Goal: Communication & Community: Ask a question

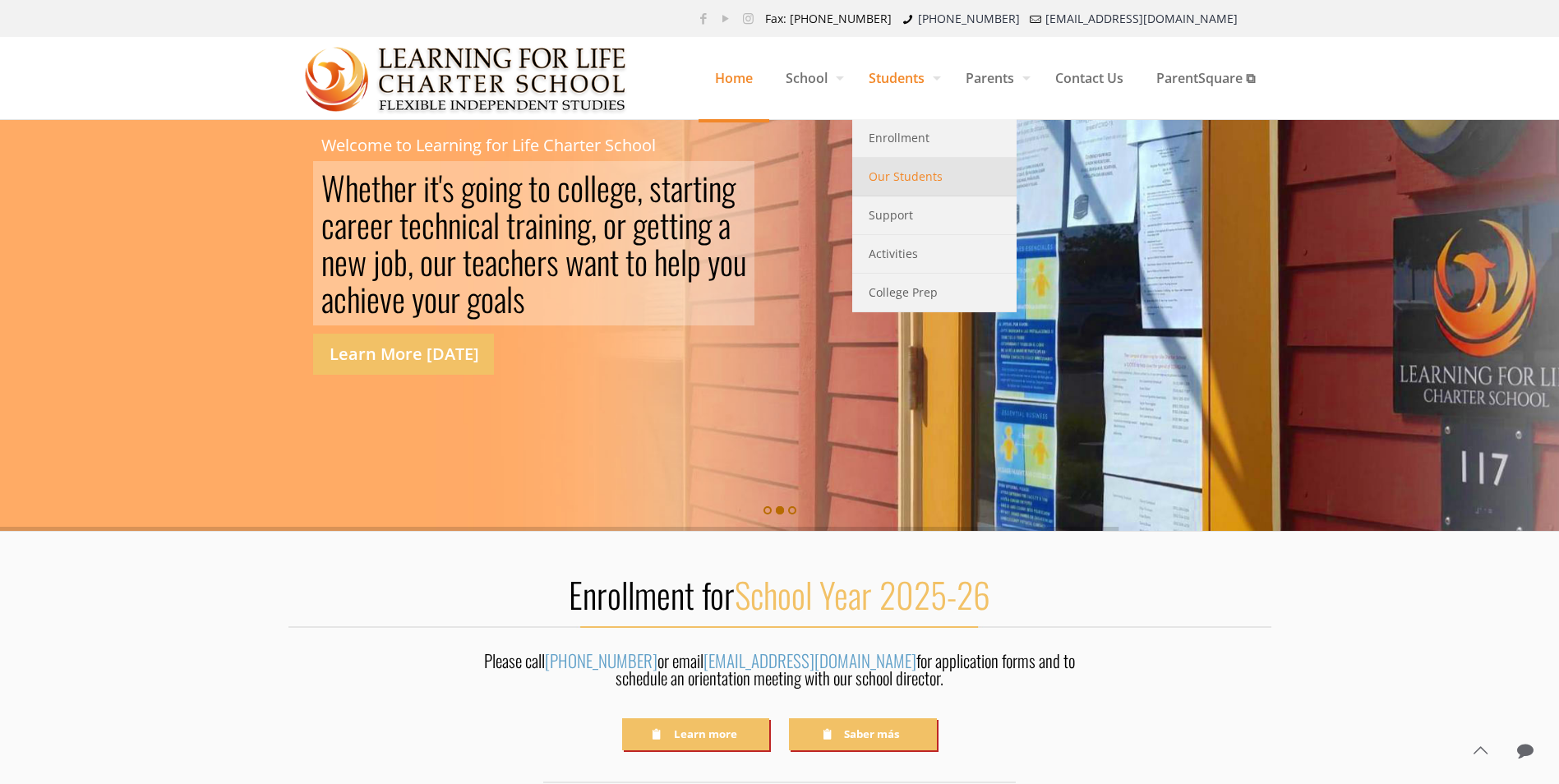
click at [927, 176] on span "Our Students" at bounding box center [906, 176] width 74 height 21
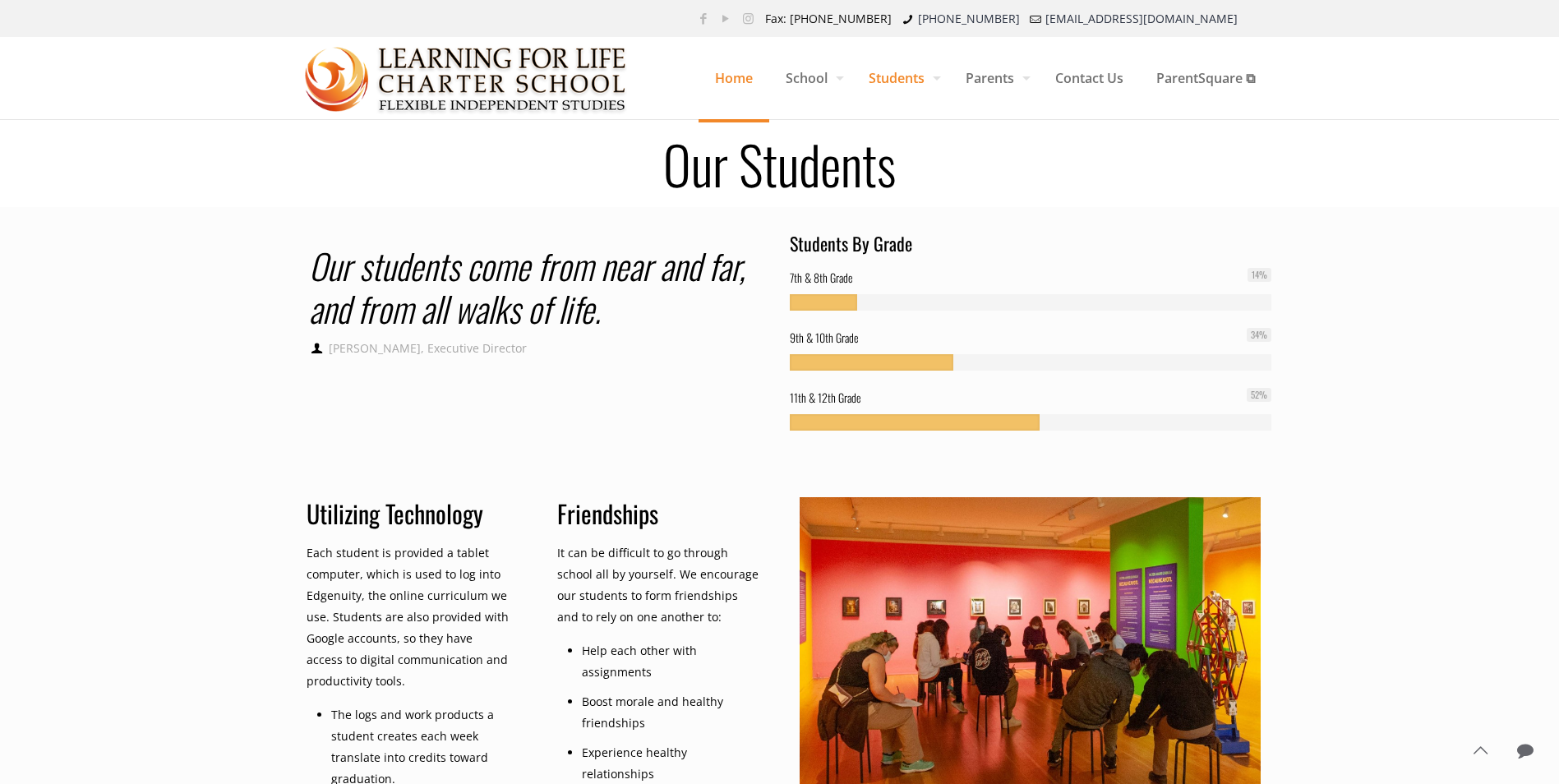
click at [738, 84] on span "Home" at bounding box center [734, 78] width 71 height 49
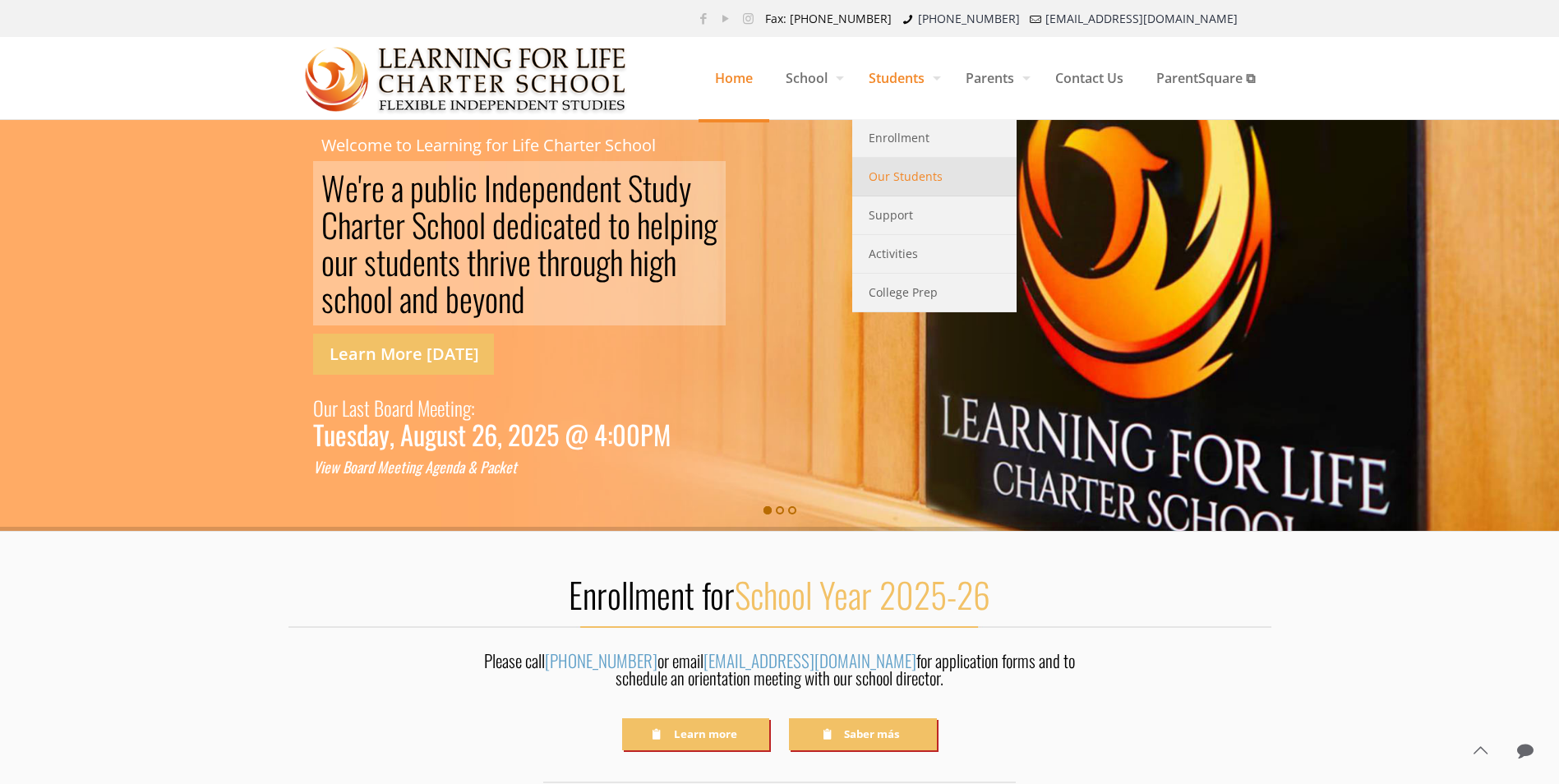
click at [913, 179] on span "Our Students" at bounding box center [906, 176] width 74 height 21
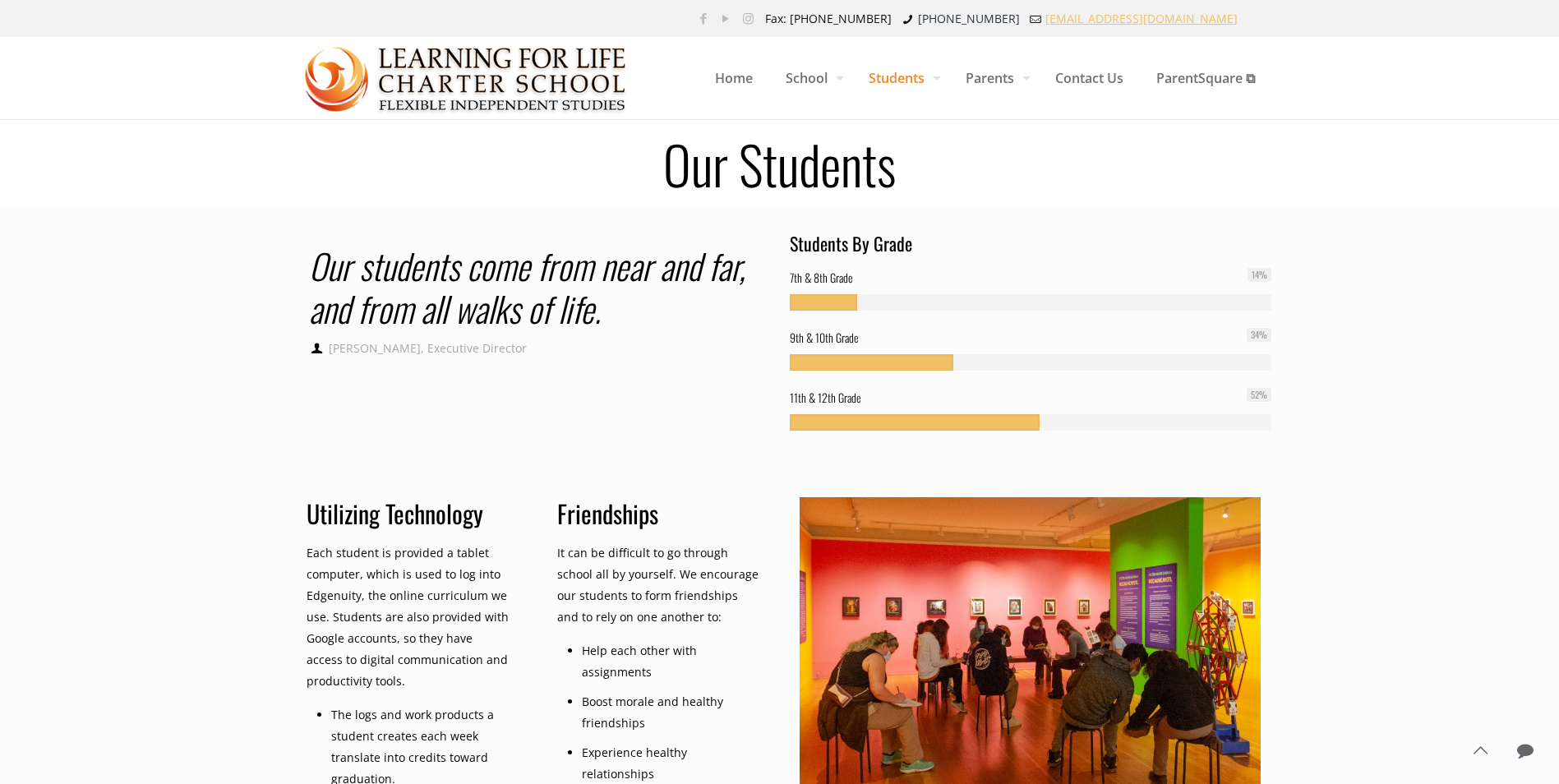
click at [1199, 15] on link "[EMAIL_ADDRESS][DOMAIN_NAME]" at bounding box center [1142, 18] width 192 height 16
click at [742, 69] on span "Home" at bounding box center [734, 78] width 71 height 49
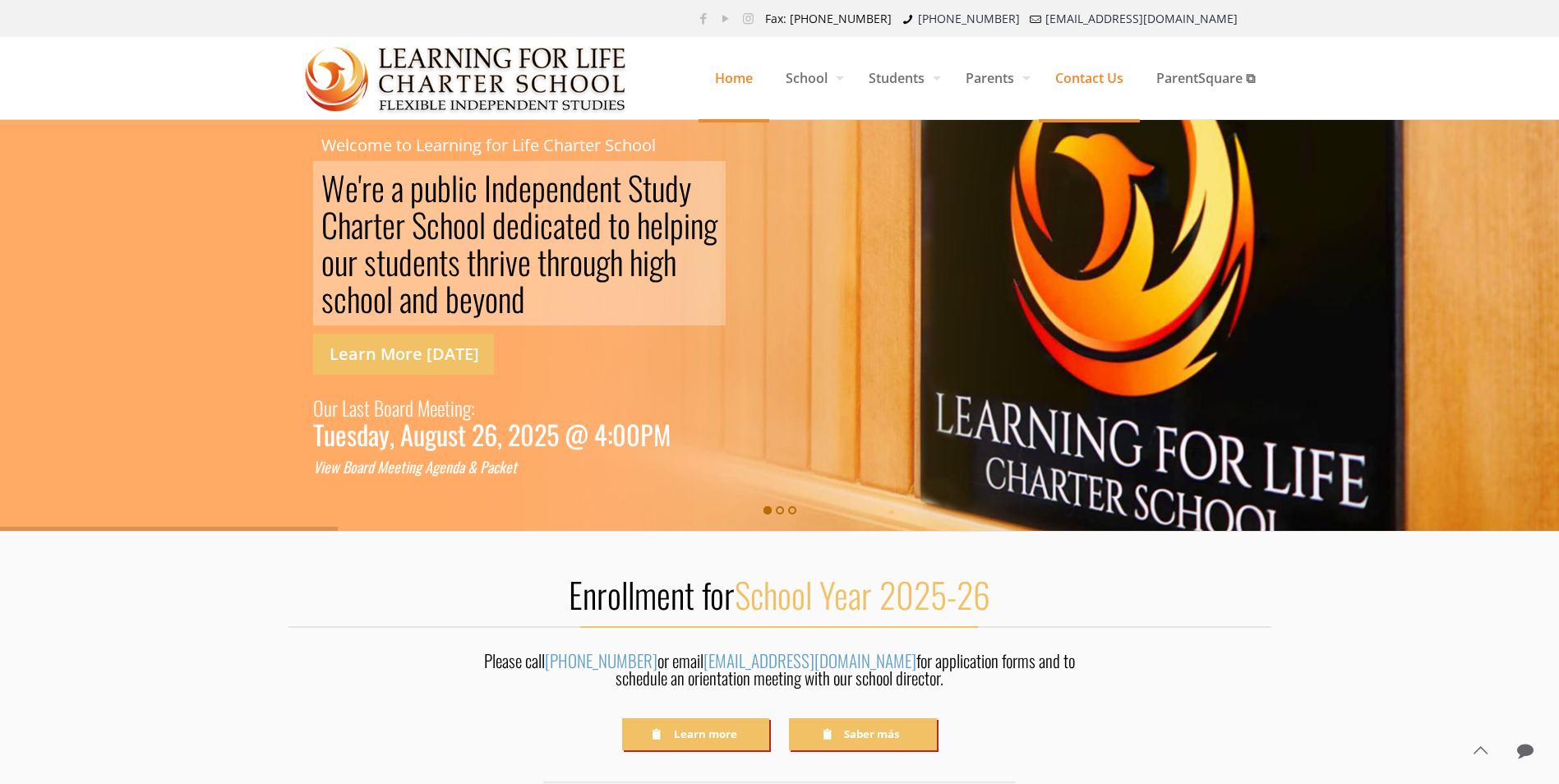
click at [1100, 77] on span "Contact Us" at bounding box center [1090, 78] width 101 height 49
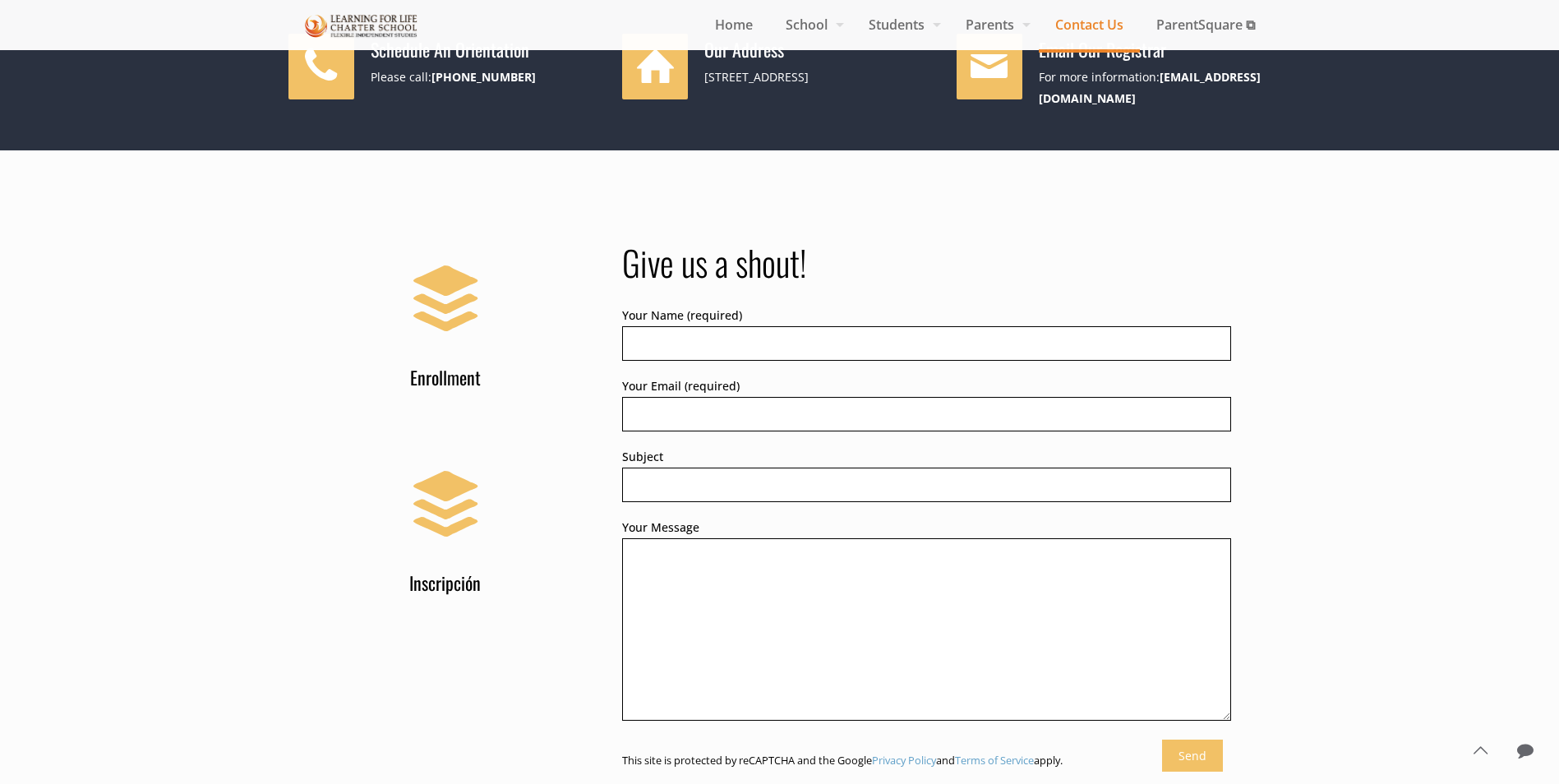
scroll to position [623, 0]
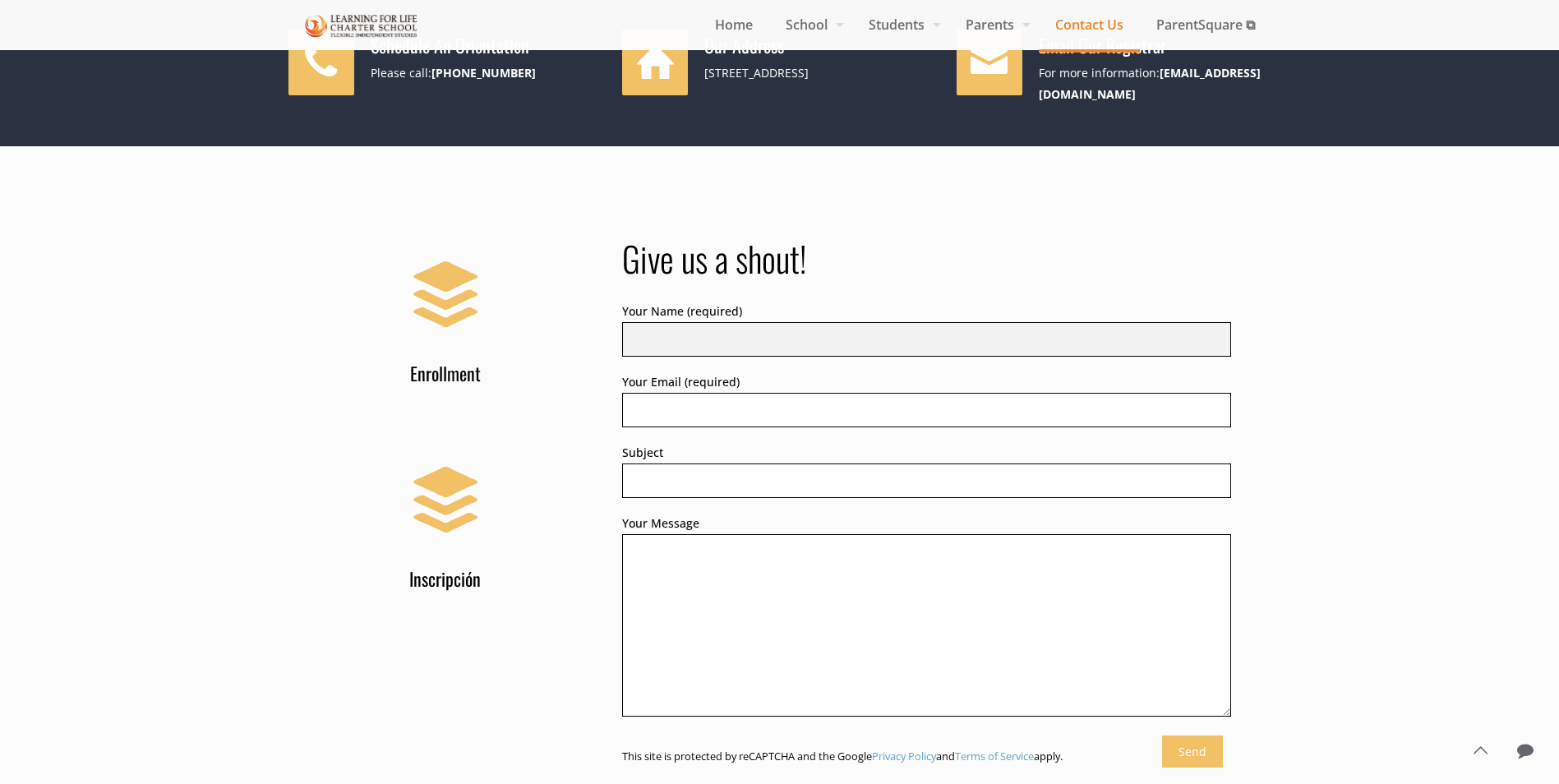
click at [692, 323] on input "Your Name (required)" at bounding box center [926, 340] width 609 height 35
type input "[PERSON_NAME]"
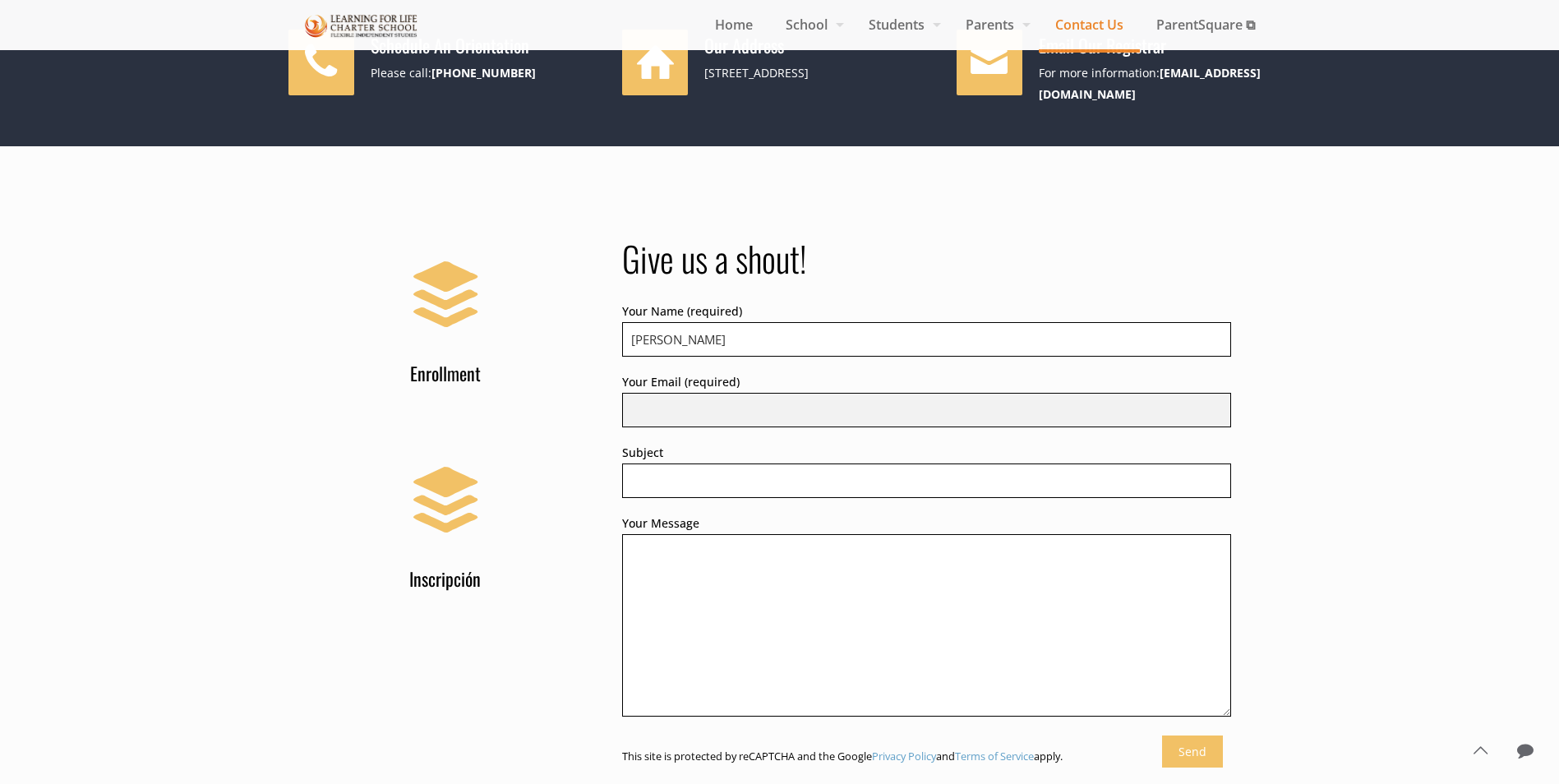
click at [700, 409] on input "Your Email (required)" at bounding box center [926, 410] width 609 height 35
type input "jaimepina22@yahoo.com"
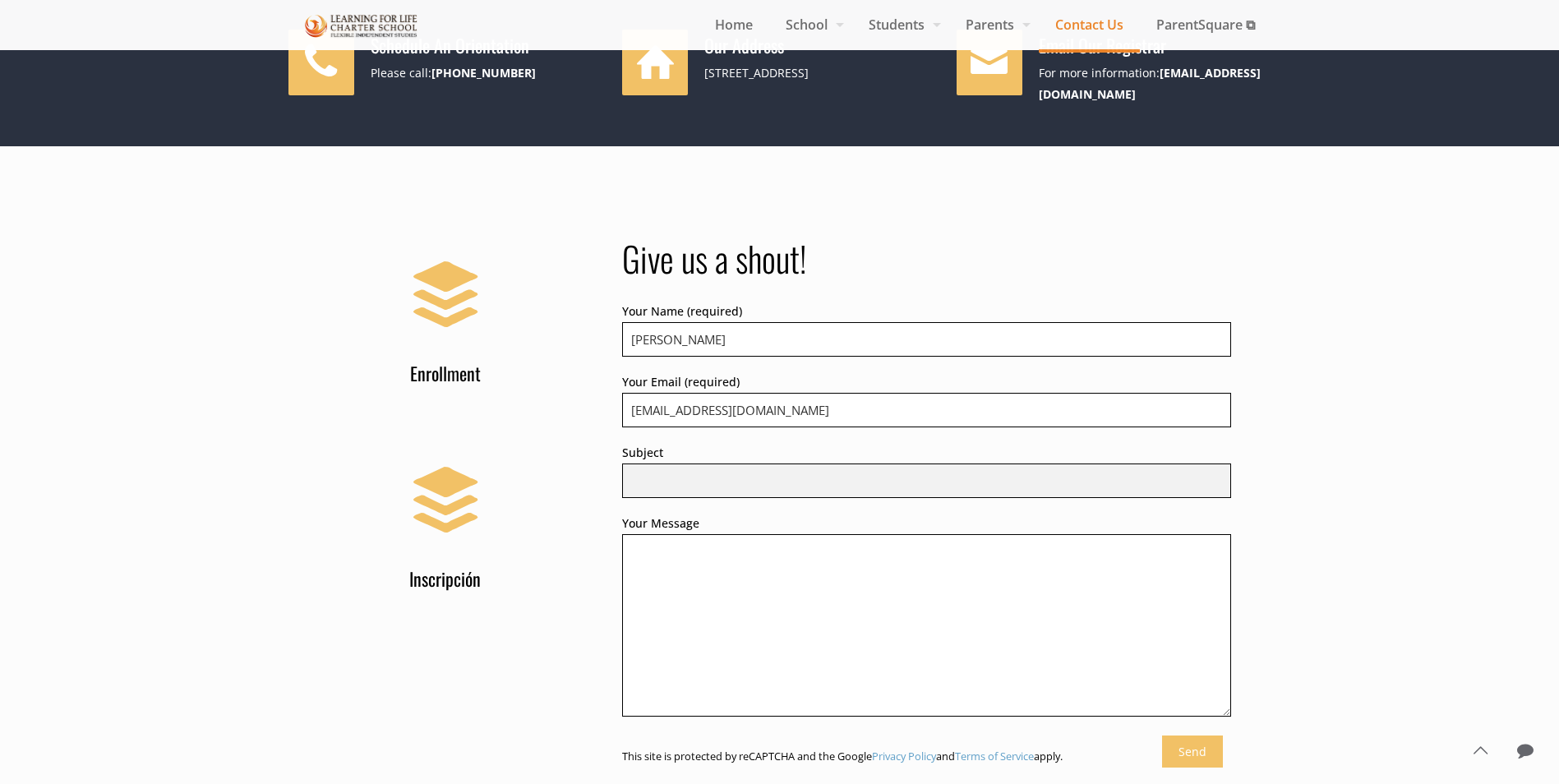
click at [673, 471] on input "Subject" at bounding box center [926, 481] width 609 height 35
type input "student transcript"
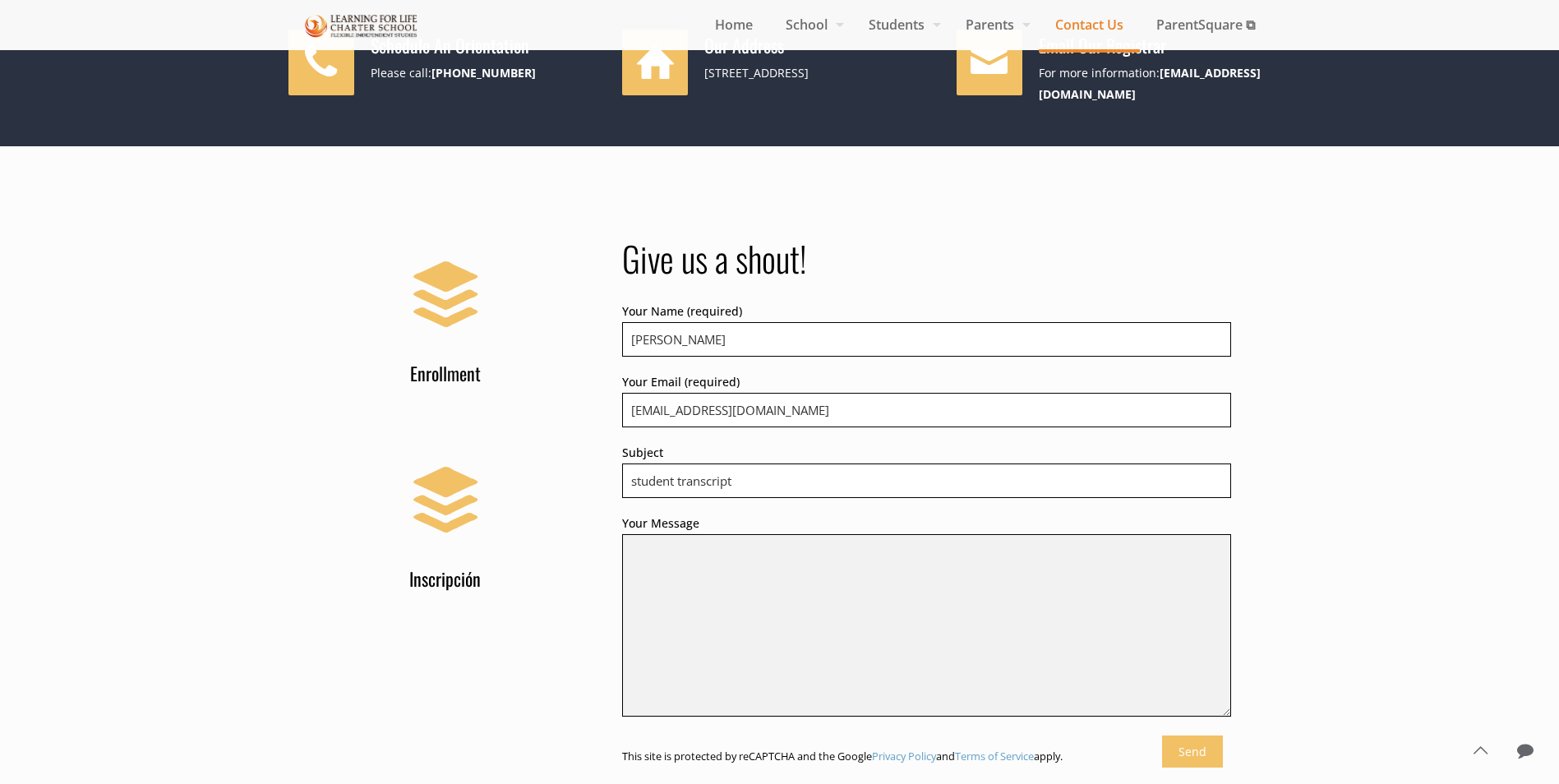
click at [679, 555] on textarea "Your Message" at bounding box center [926, 625] width 609 height 182
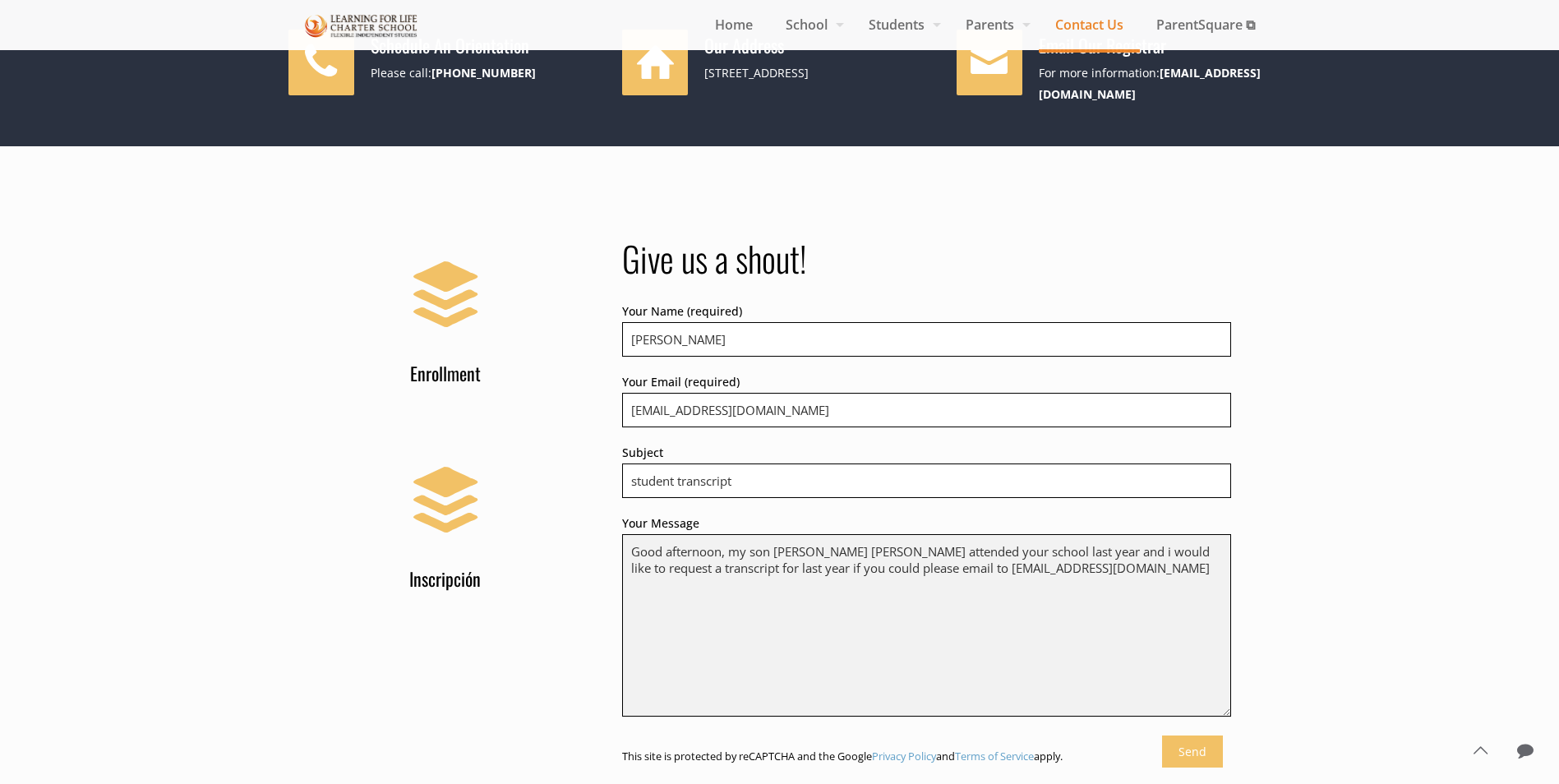
type textarea "Good afternoon, my son Jaime Alberto Pina Hernandez attended your school last y…"
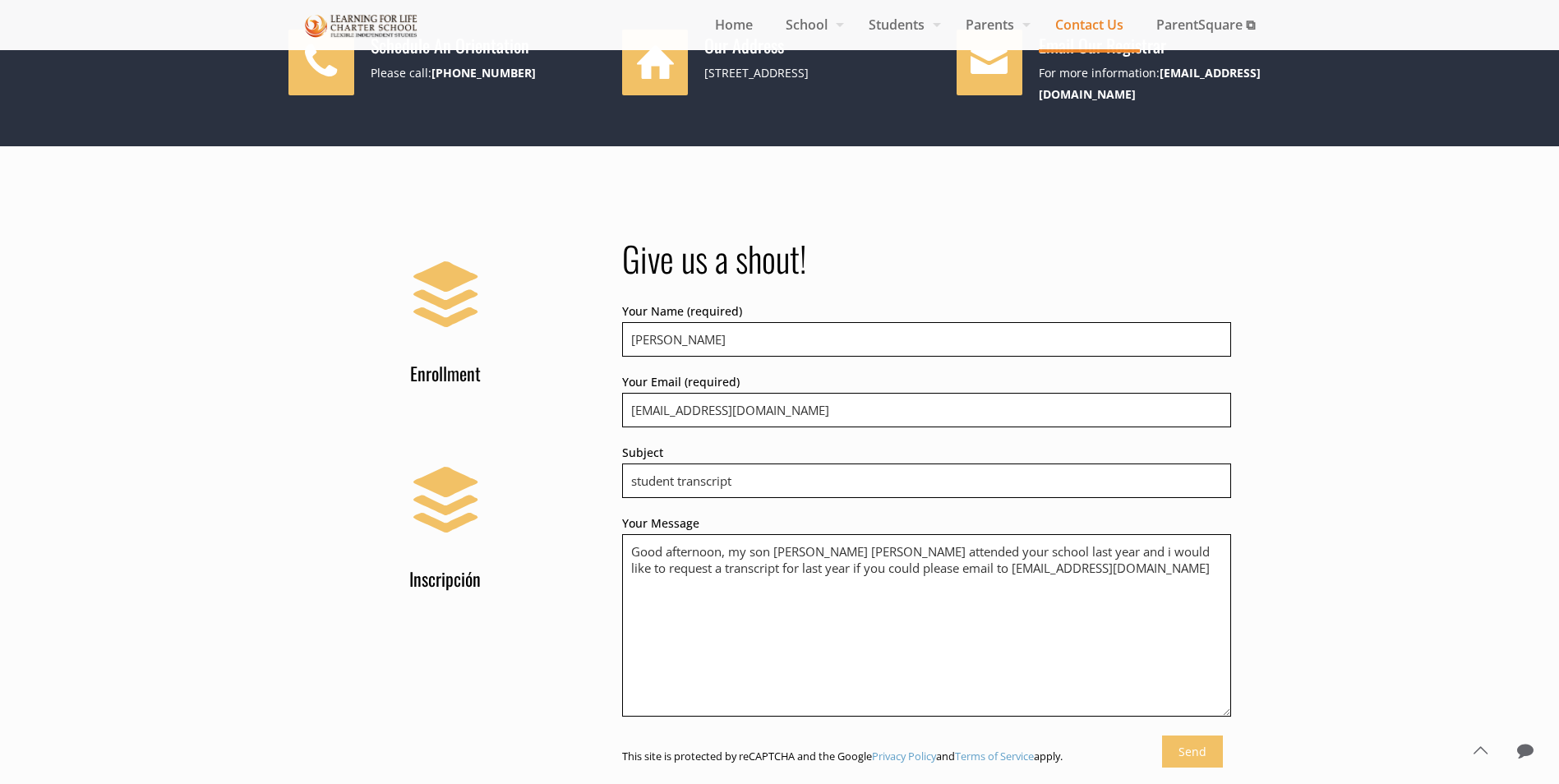
click at [1195, 735] on input "Send" at bounding box center [1193, 751] width 61 height 32
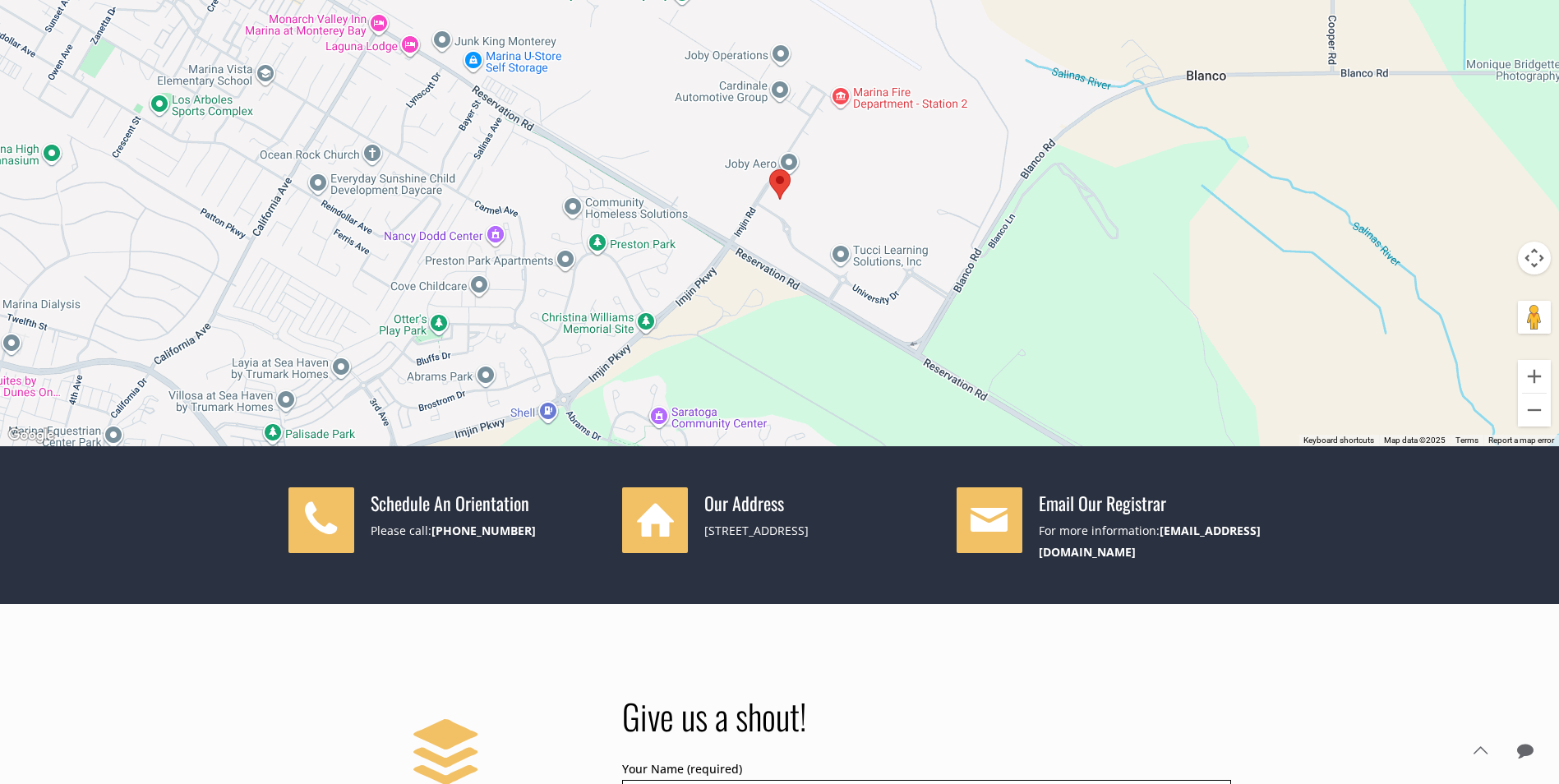
scroll to position [49, 0]
